Goal: Check status: Check status

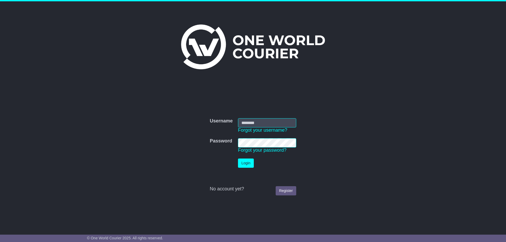
type input "**********"
click at [246, 160] on button "Login" at bounding box center [246, 163] width 16 height 9
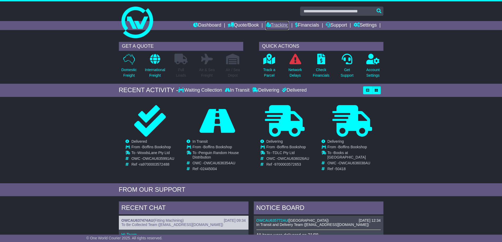
click at [277, 24] on link "Tracking" at bounding box center [277, 25] width 23 height 9
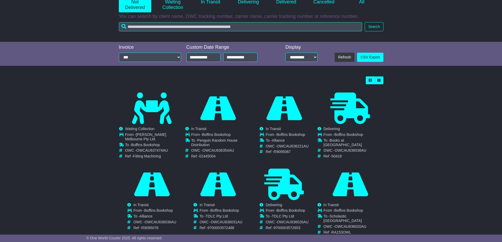
scroll to position [113, 0]
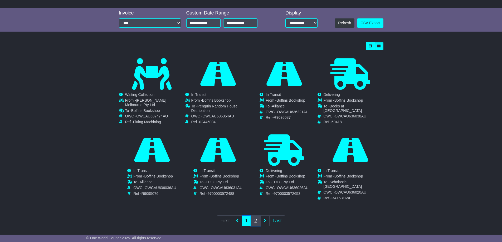
click at [256, 216] on link "2" at bounding box center [255, 221] width 9 height 11
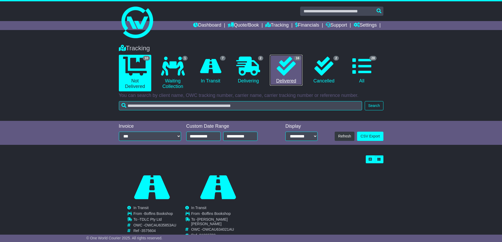
click at [287, 70] on icon at bounding box center [286, 66] width 19 height 19
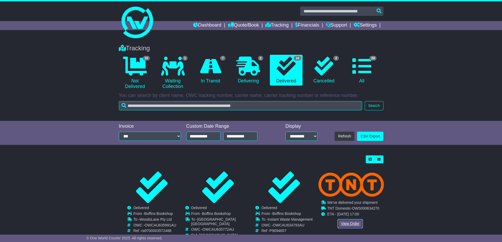
click at [356, 222] on link "View Order" at bounding box center [350, 223] width 25 height 9
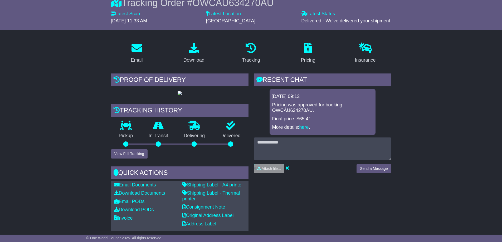
scroll to position [79, 0]
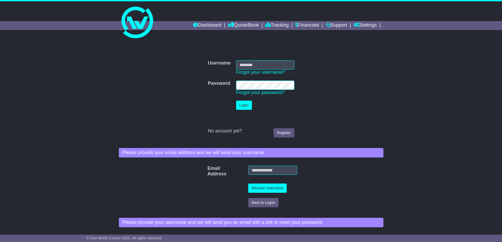
type input "**********"
click at [244, 107] on button "Login" at bounding box center [244, 105] width 16 height 9
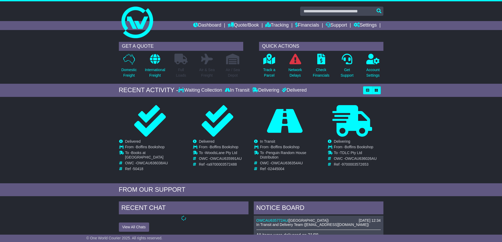
scroll to position [79, 0]
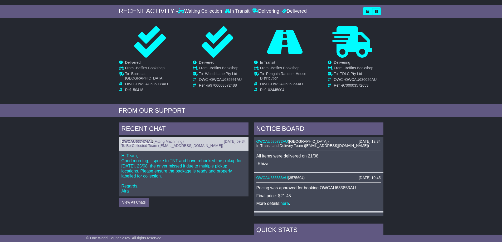
click at [147, 141] on link "OWCAU637474AU" at bounding box center [138, 142] width 32 height 4
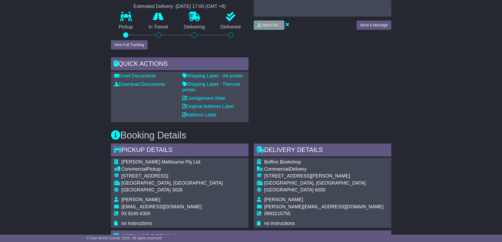
scroll to position [316, 0]
